Goal: Navigation & Orientation: Understand site structure

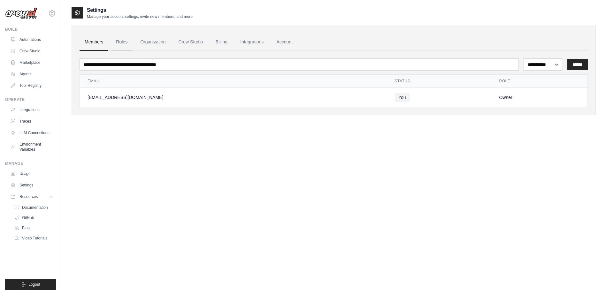
click at [117, 40] on link "Roles" at bounding box center [122, 42] width 22 height 17
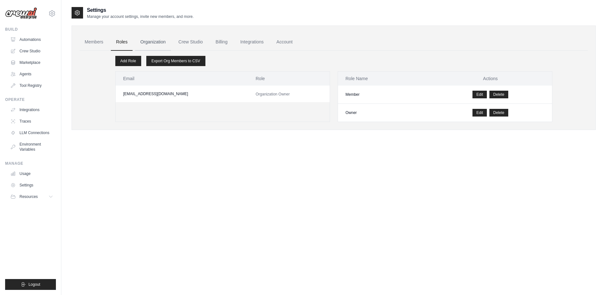
click at [149, 39] on link "Organization" at bounding box center [152, 42] width 35 height 17
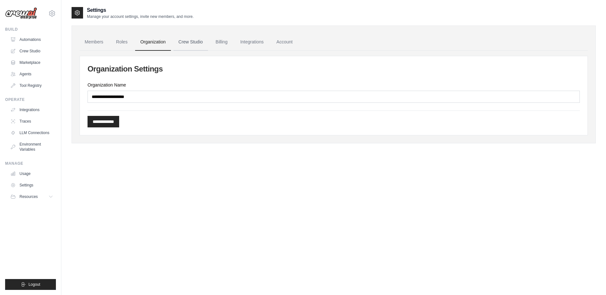
click at [196, 40] on link "Crew Studio" at bounding box center [191, 42] width 35 height 17
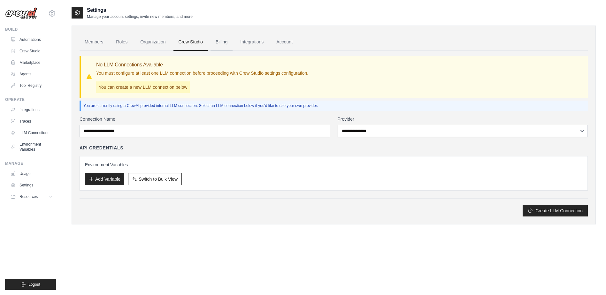
click at [222, 42] on link "Billing" at bounding box center [222, 42] width 22 height 17
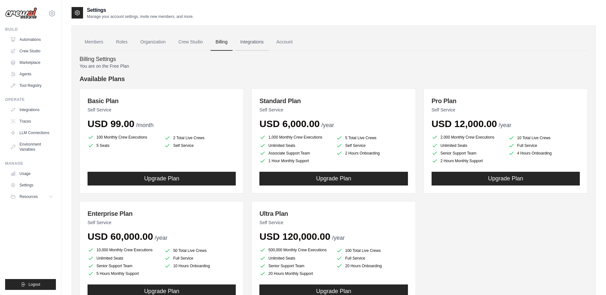
click at [255, 43] on link "Integrations" at bounding box center [252, 42] width 34 height 17
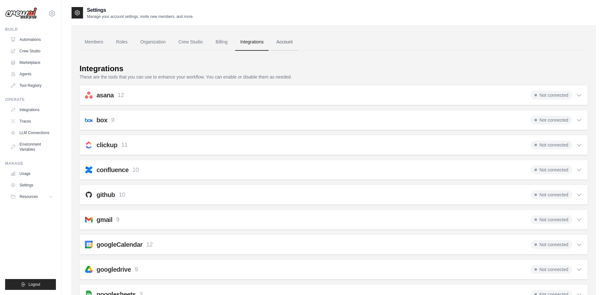
click at [279, 42] on link "Account" at bounding box center [284, 42] width 27 height 17
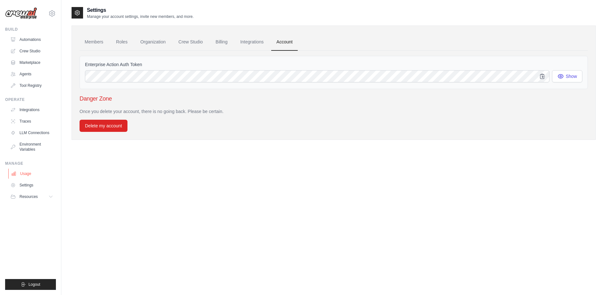
click at [30, 174] on link "Usage" at bounding box center [32, 174] width 48 height 10
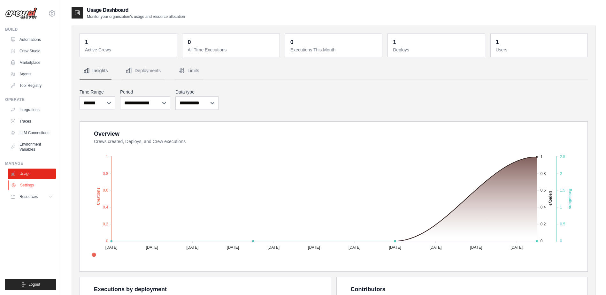
click at [30, 184] on link "Settings" at bounding box center [32, 185] width 48 height 10
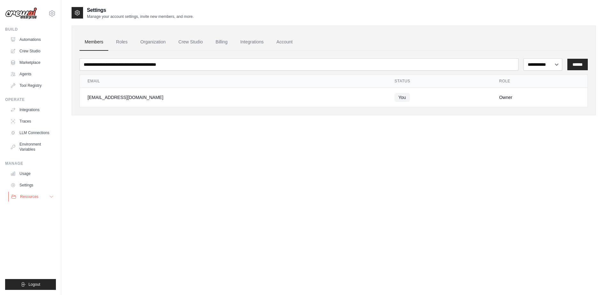
click at [31, 198] on span "Resources" at bounding box center [29, 196] width 18 height 5
click at [33, 210] on span "Documentation" at bounding box center [36, 207] width 26 height 5
